Goal: Information Seeking & Learning: Understand process/instructions

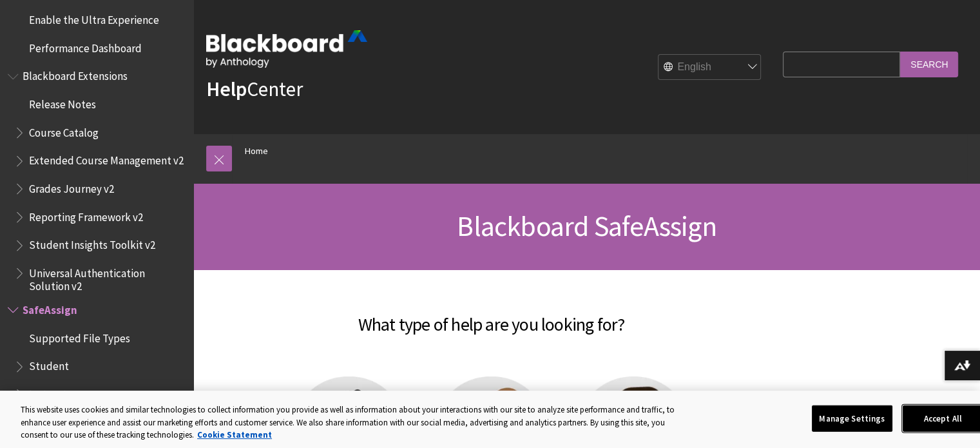
click at [920, 415] on button "Accept All" at bounding box center [942, 417] width 81 height 27
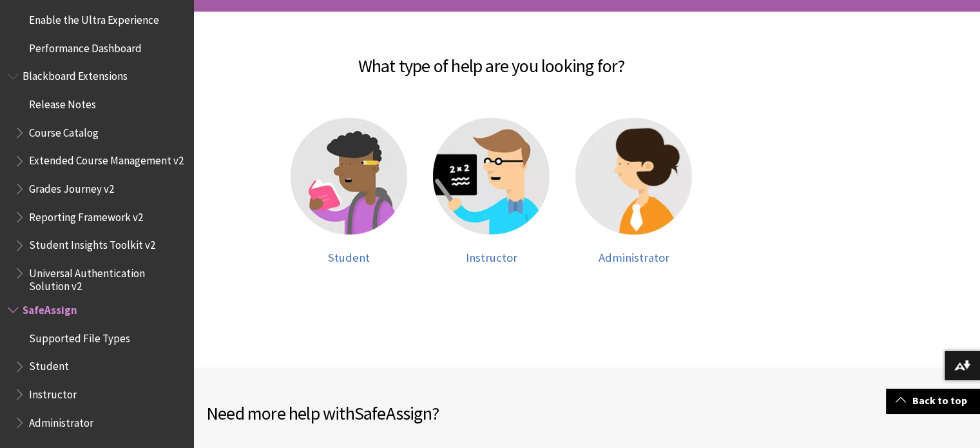
scroll to position [247, 0]
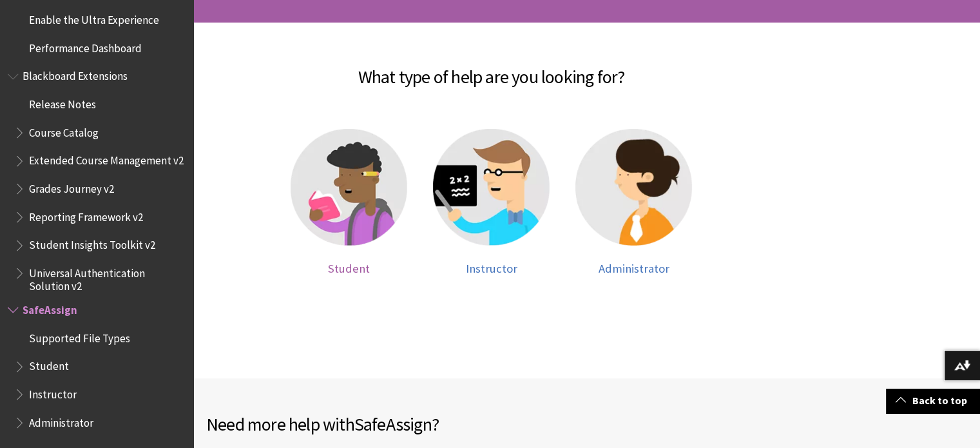
click at [355, 149] on img at bounding box center [348, 187] width 117 height 117
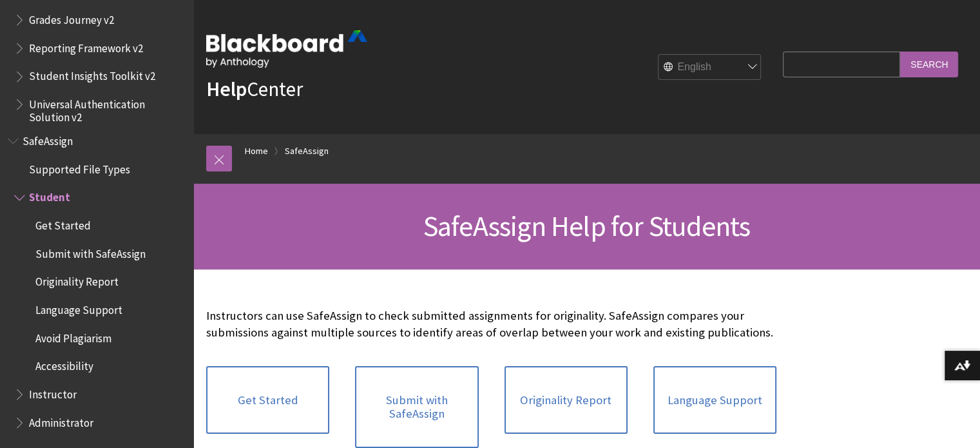
drag, startPoint x: 955, startPoint y: 106, endPoint x: 963, endPoint y: 162, distance: 55.9
click at [963, 162] on div "Help Center English عربية Català Cymraeg Deutsch Español Suomi Français עברית I…" at bounding box center [586, 134] width 786 height 269
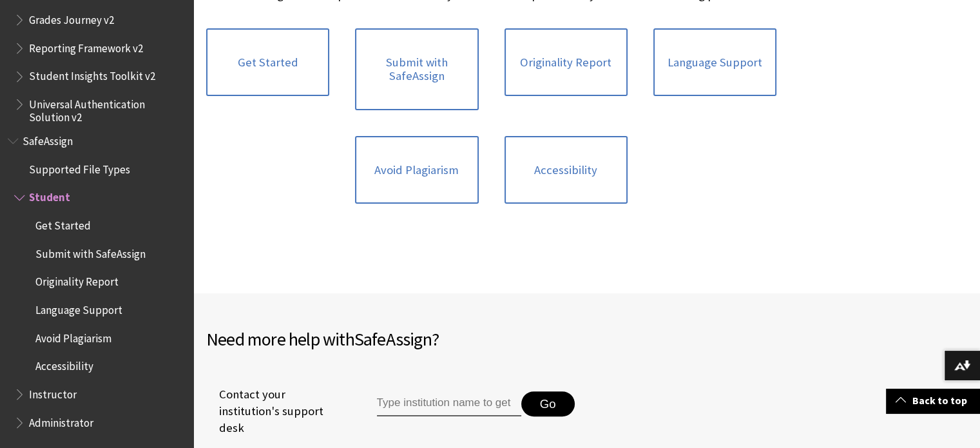
scroll to position [319, 0]
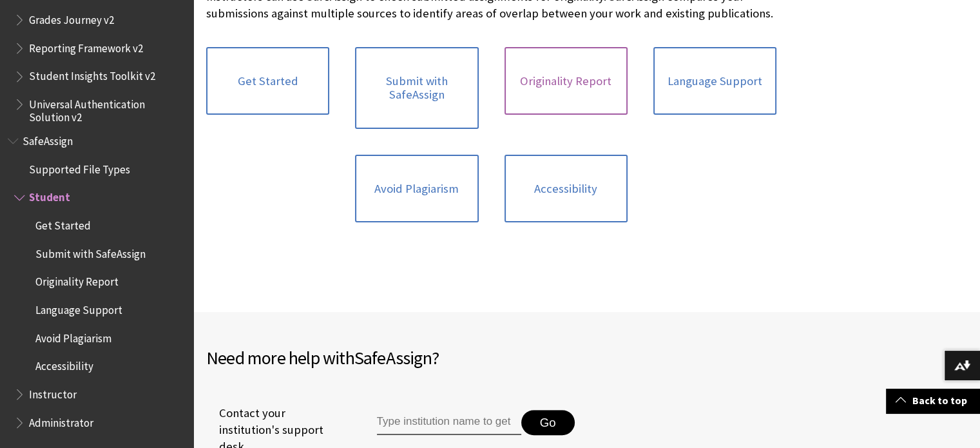
click at [538, 74] on link "Originality Report" at bounding box center [565, 81] width 123 height 68
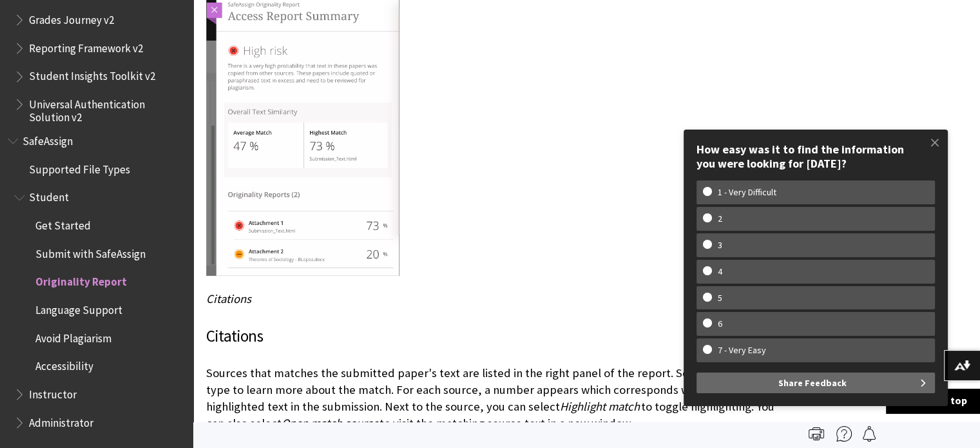
scroll to position [2383, 0]
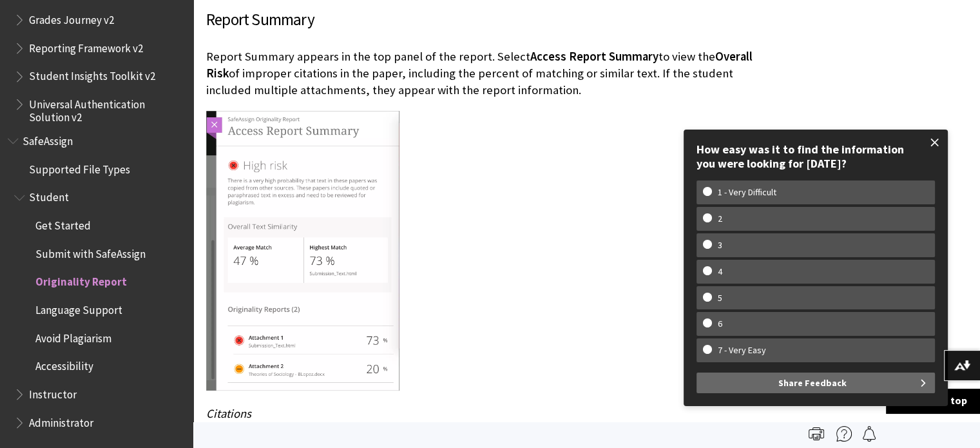
click at [942, 132] on span at bounding box center [934, 142] width 27 height 27
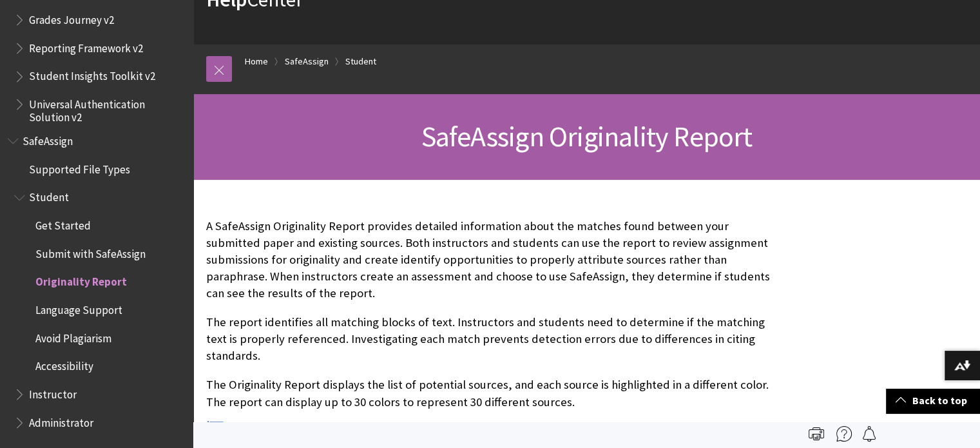
scroll to position [0, 0]
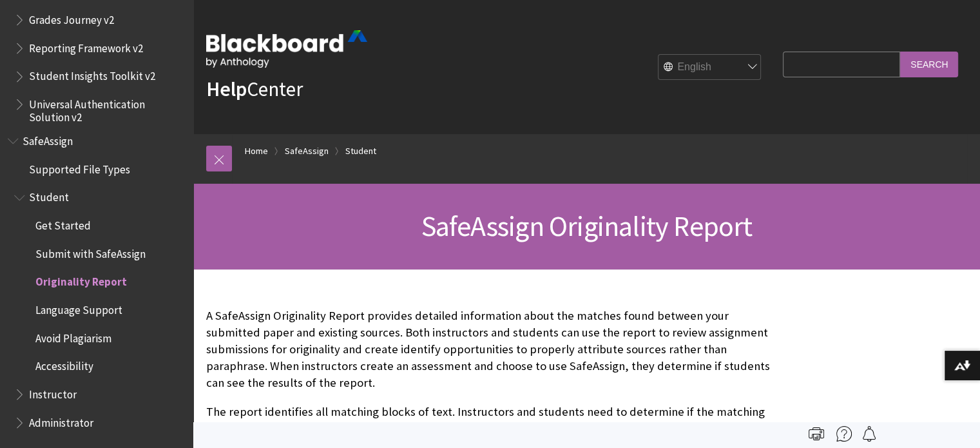
click at [81, 254] on span "Submit with SafeAssign" at bounding box center [90, 251] width 110 height 17
